Goal: Task Accomplishment & Management: Use online tool/utility

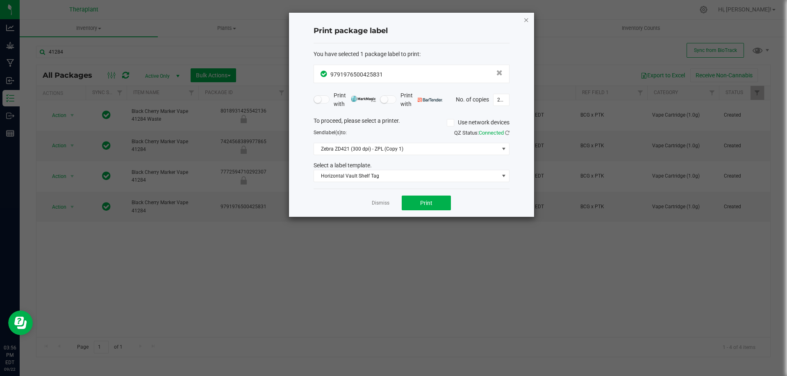
click at [526, 20] on icon "button" at bounding box center [526, 20] width 6 height 10
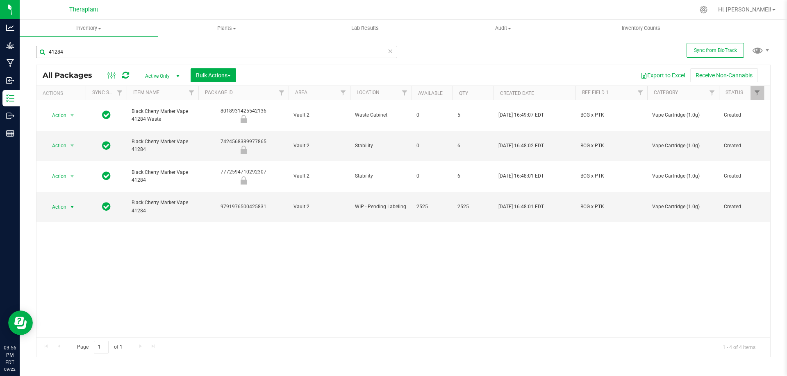
drag, startPoint x: 90, startPoint y: 61, endPoint x: 93, endPoint y: 57, distance: 4.9
click at [92, 59] on div "41284" at bounding box center [216, 55] width 361 height 19
click at [93, 55] on input "41284" at bounding box center [216, 52] width 361 height 12
type input "41285"
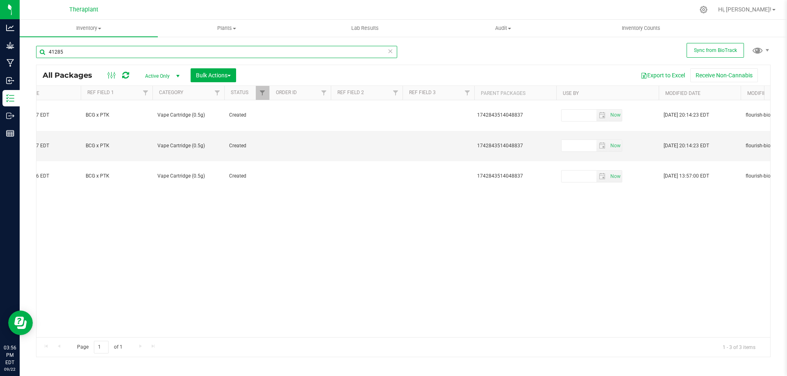
scroll to position [0, 527]
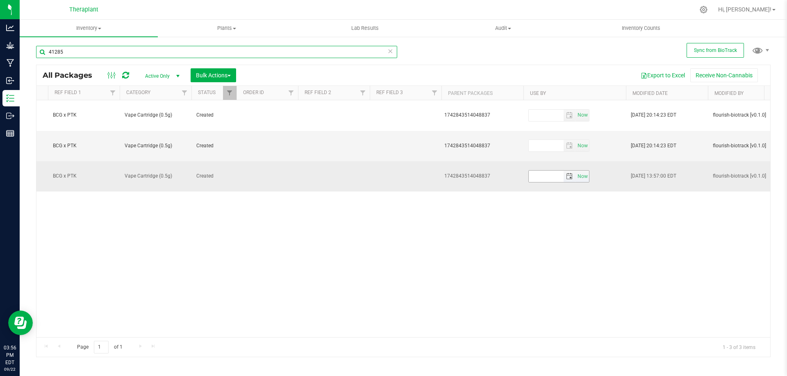
click at [570, 173] on span "select" at bounding box center [569, 176] width 7 height 7
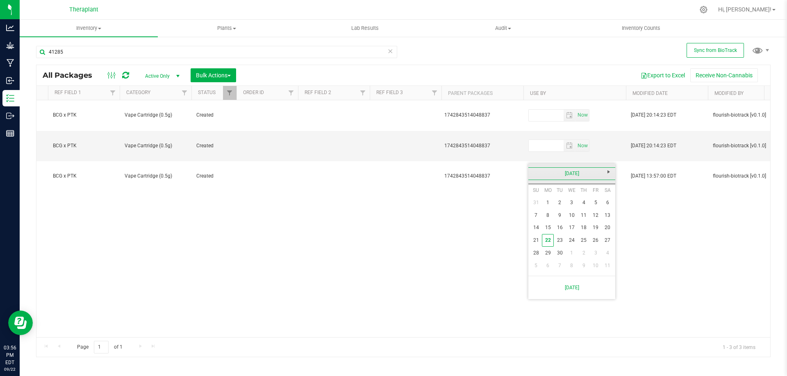
drag, startPoint x: 571, startPoint y: 174, endPoint x: 598, endPoint y: 172, distance: 27.5
click at [571, 173] on link "[DATE]" at bounding box center [572, 174] width 88 height 13
click at [611, 167] on link "Next" at bounding box center [608, 172] width 13 height 13
click at [538, 244] on link "Sep" at bounding box center [540, 242] width 21 height 21
click at [593, 230] on link "18" at bounding box center [596, 228] width 12 height 13
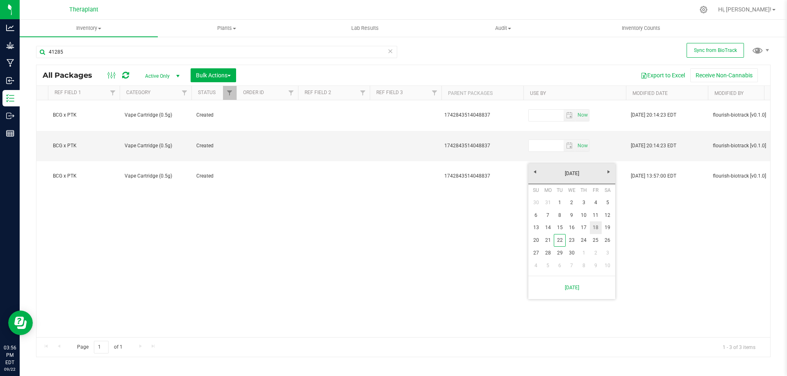
type input "[DATE]"
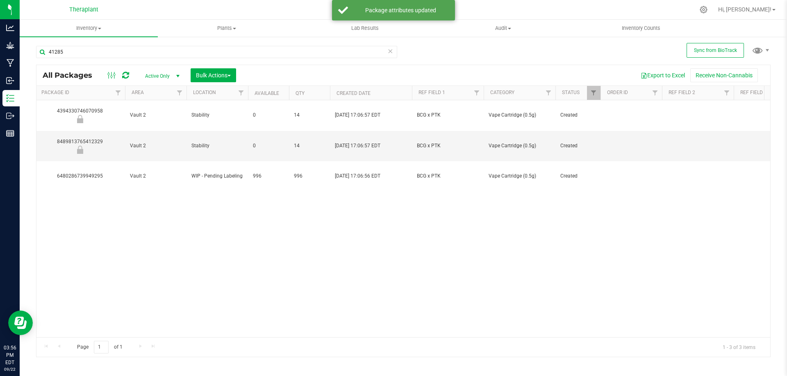
scroll to position [0, 0]
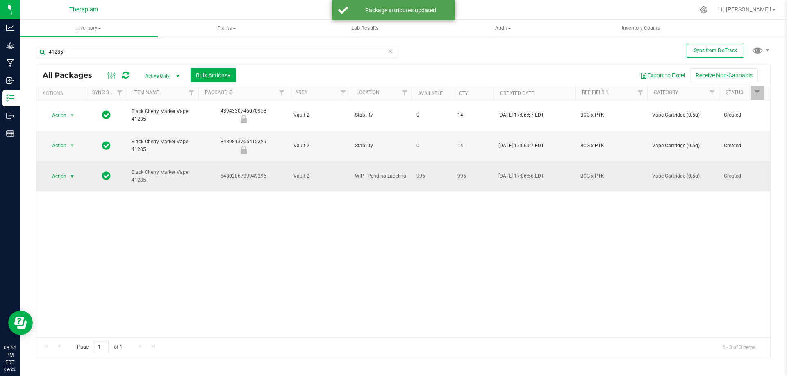
click at [64, 171] on span "Action" at bounding box center [56, 176] width 22 height 11
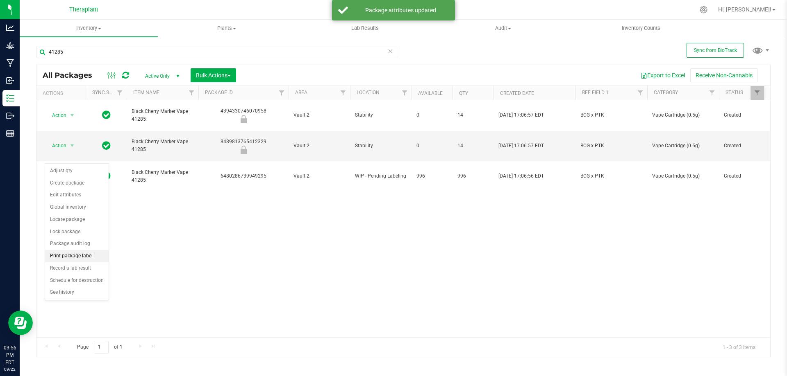
click at [82, 253] on li "Print package label" at bounding box center [77, 256] width 64 height 12
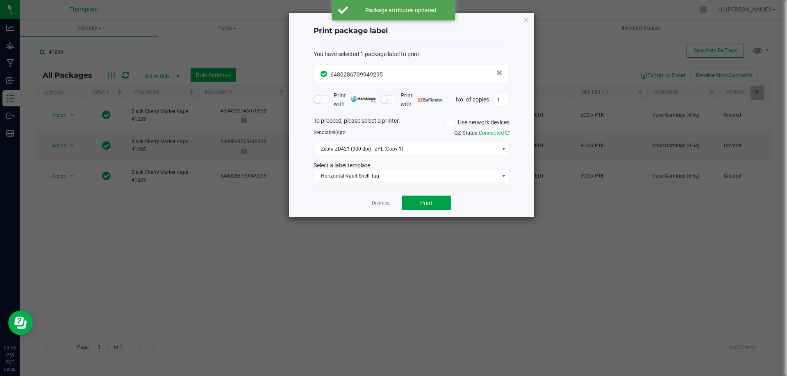
click at [414, 203] on button "Print" at bounding box center [425, 203] width 49 height 15
click at [456, 298] on ngb-modal-window "Print package label You have selected 1 package label to print : 64802867399492…" at bounding box center [396, 188] width 793 height 376
click at [499, 101] on input "1" at bounding box center [501, 99] width 16 height 11
type input "101"
click at [429, 205] on span "Print" at bounding box center [426, 203] width 12 height 7
